Goal: Submit Feedback/report problem

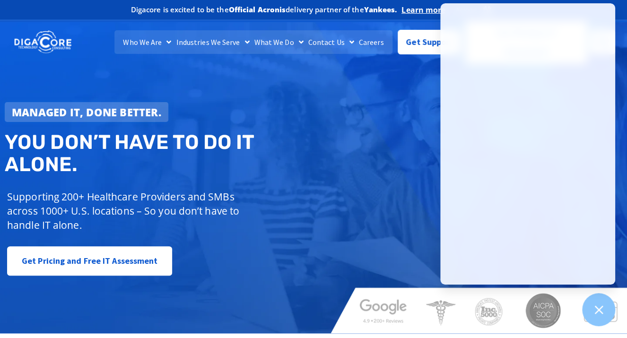
click at [418, 70] on div "Managed IT, done better. You don’t have to do IT alone. Supporting 200+ Healthc…" at bounding box center [313, 177] width 627 height 311
click at [593, 307] on icon at bounding box center [599, 310] width 12 height 12
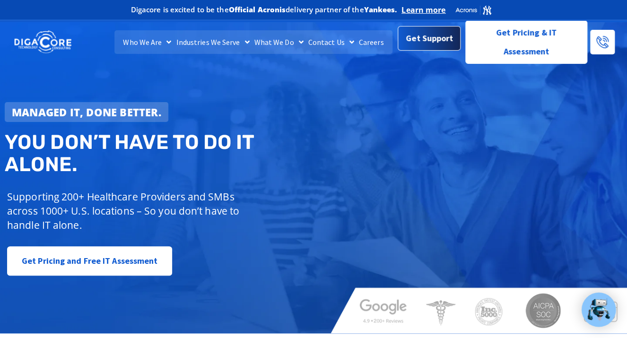
click at [427, 36] on span "Get Support" at bounding box center [429, 38] width 47 height 19
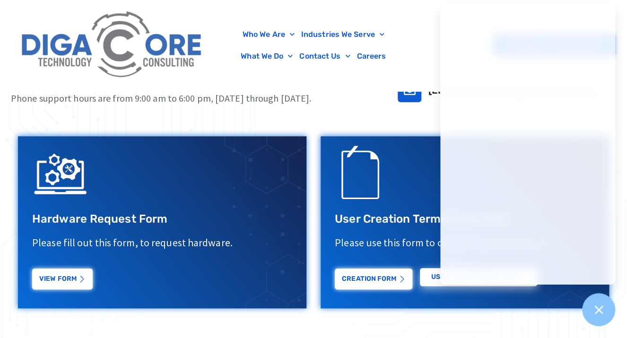
scroll to position [341, 0]
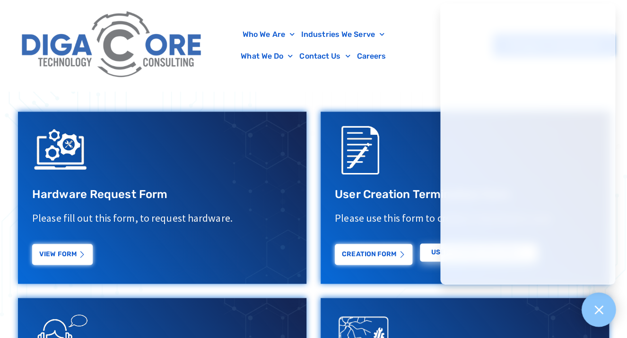
click at [595, 310] on icon at bounding box center [599, 310] width 12 height 12
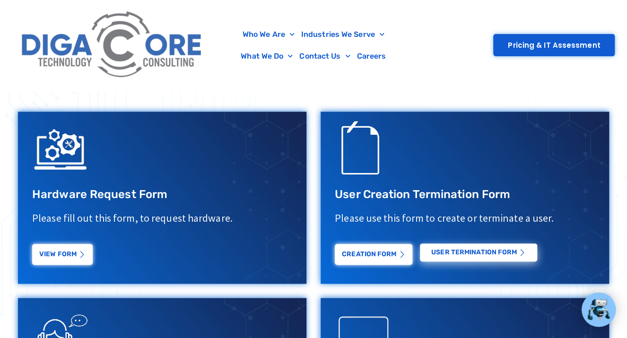
scroll to position [378, 0]
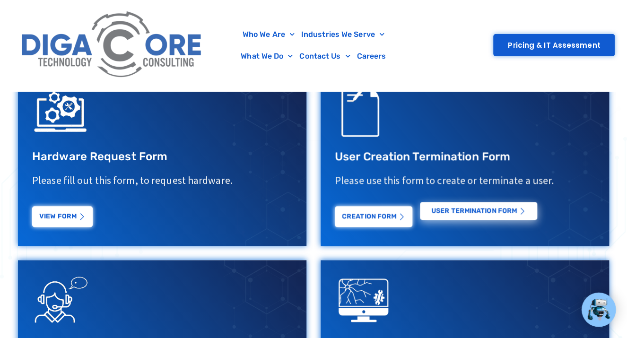
click at [490, 216] on link "USER Termination Form" at bounding box center [478, 211] width 117 height 18
